Goal: Task Accomplishment & Management: Manage account settings

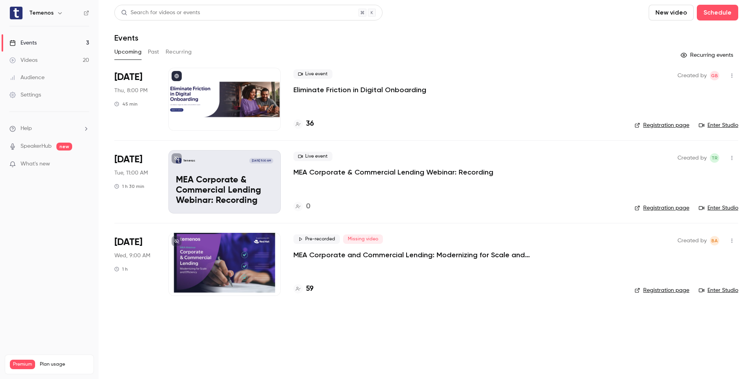
click at [312, 360] on main "Search for videos or events New video Schedule Events Upcoming Past Recurring R…" at bounding box center [426, 189] width 655 height 379
click at [316, 291] on div "59" at bounding box center [457, 289] width 328 height 11
click at [315, 291] on div "59" at bounding box center [457, 289] width 328 height 11
click at [308, 290] on h4 "59" at bounding box center [309, 289] width 7 height 11
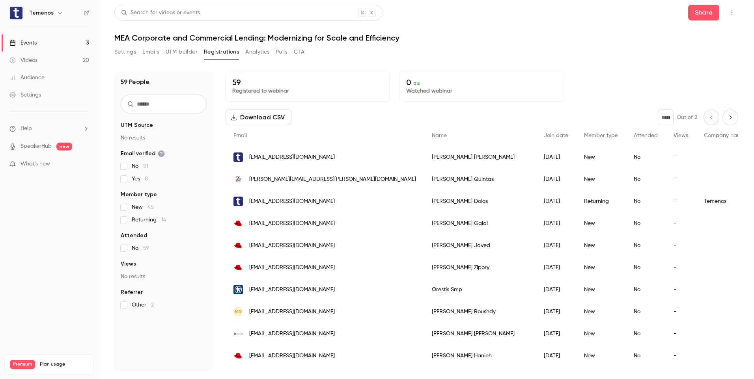
click at [30, 42] on div "Events" at bounding box center [22, 43] width 27 height 8
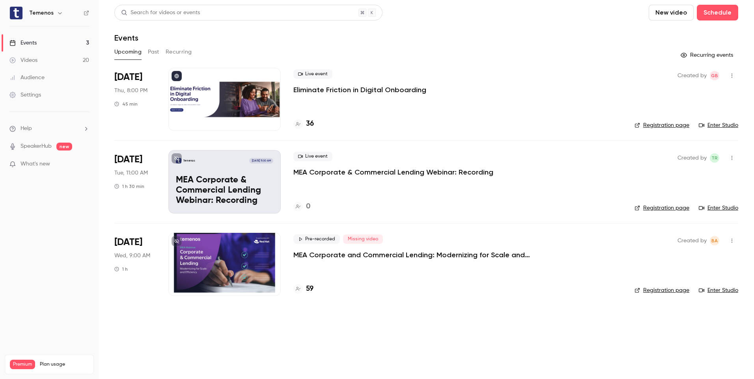
click at [253, 263] on div at bounding box center [224, 264] width 112 height 63
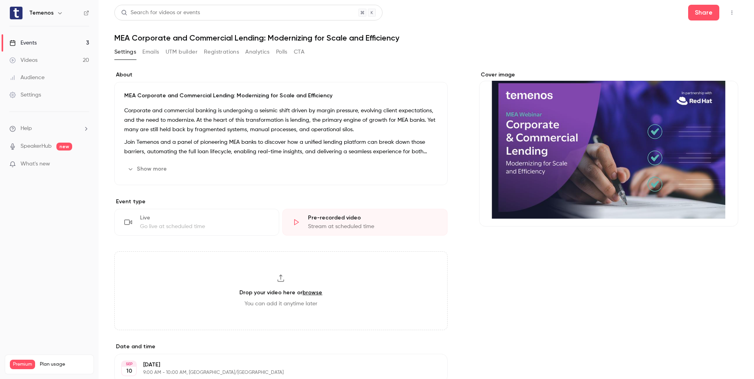
click at [580, 154] on div "Cover image" at bounding box center [608, 149] width 259 height 156
click at [0, 0] on input "Cover image" at bounding box center [0, 0] width 0 height 0
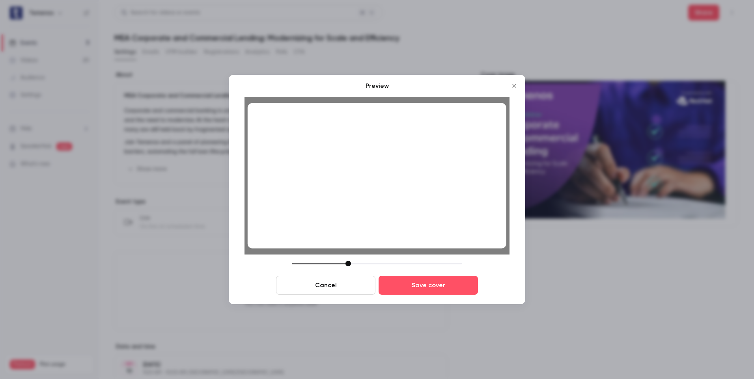
drag, startPoint x: 458, startPoint y: 237, endPoint x: 455, endPoint y: 252, distance: 16.1
click at [453, 250] on div at bounding box center [376, 176] width 265 height 158
click at [457, 292] on button "Save cover" at bounding box center [428, 285] width 99 height 19
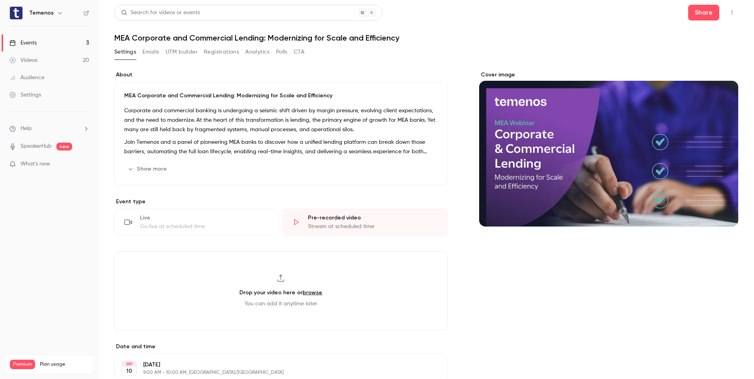
click at [70, 148] on span "new" at bounding box center [64, 147] width 16 height 8
drag, startPoint x: 434, startPoint y: 32, endPoint x: 522, endPoint y: 10, distance: 91.0
click at [434, 32] on header "Search for videos or events Share MEA Corporate and Commercial Lending: Moderni…" at bounding box center [426, 24] width 624 height 38
